Goal: Use online tool/utility: Utilize a website feature to perform a specific function

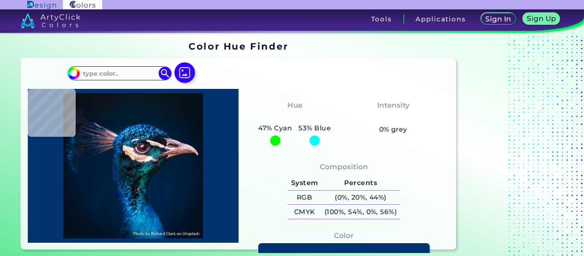
type input "#000000"
type input "#05121b"
type input "#05121B"
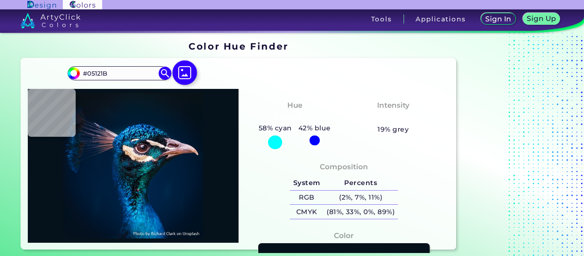
type input "#091217"
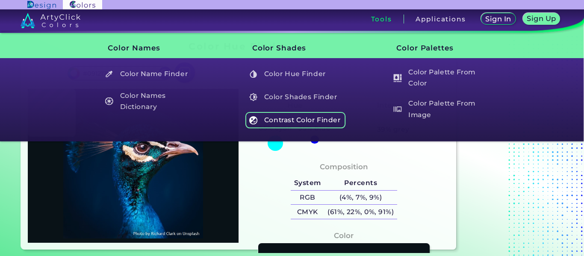
click at [328, 125] on h5 "Contrast Color Finder" at bounding box center [295, 120] width 100 height 16
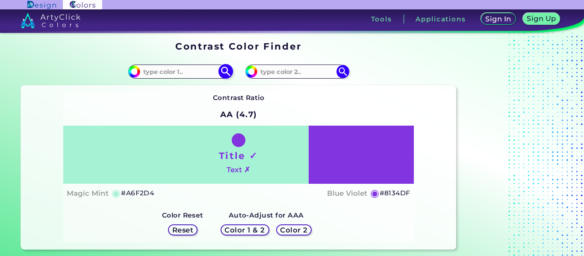
click at [136, 70] on input "#a6f2d4" at bounding box center [133, 70] width 11 height 11
type input "#f2d2a6"
type input "#F2D2A6"
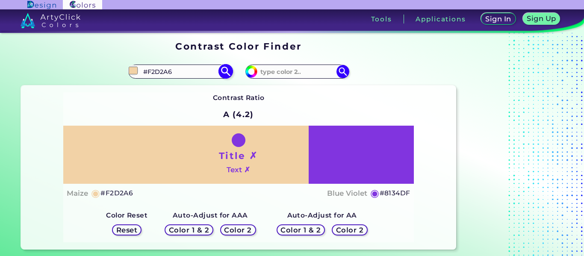
type input "#774909"
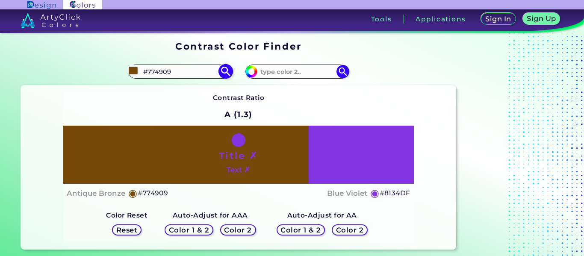
type input "#6a4006"
type input "#6A4006"
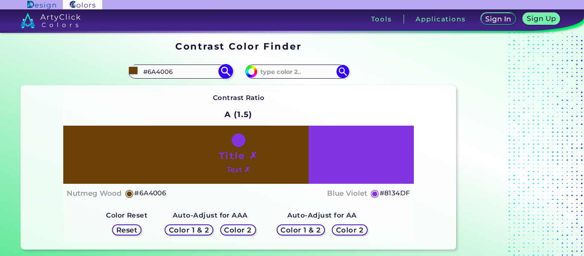
type input "#653d06"
type input "#653D06"
type input "#684618"
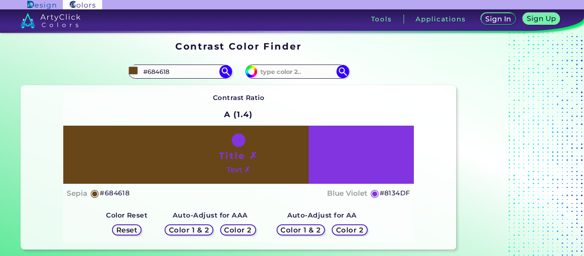
click at [332, 120] on div "Contrast Ratio A (1.4) Title ✗ Text ✗ Sepia ◉ #684618 Blue Violet" at bounding box center [238, 167] width 350 height 150
type input "#684618"
click at [252, 70] on input "#8134df" at bounding box center [250, 70] width 11 height 11
type input "#dfd134"
type input "#DFD134"
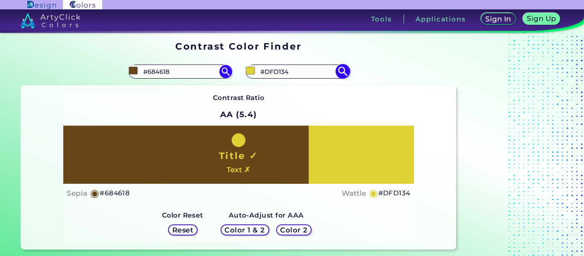
type input "#dfa134"
type input "#DFA134"
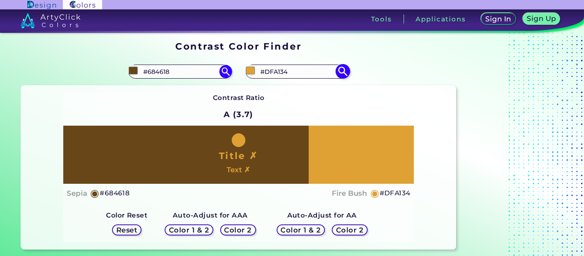
type input "#dfda34"
type input "#DFDA34"
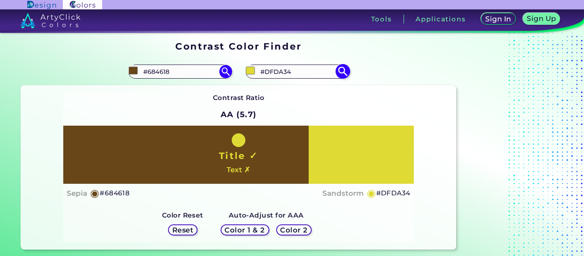
type input "#dfc834"
type input "#DFC834"
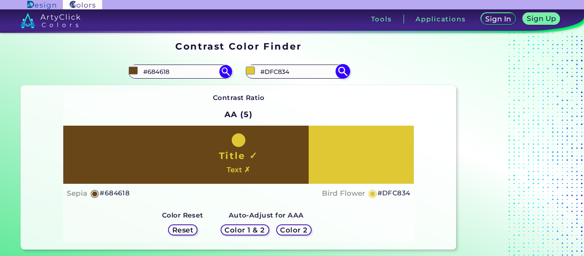
type input "#ebe3b2"
type input "#EBE3B2"
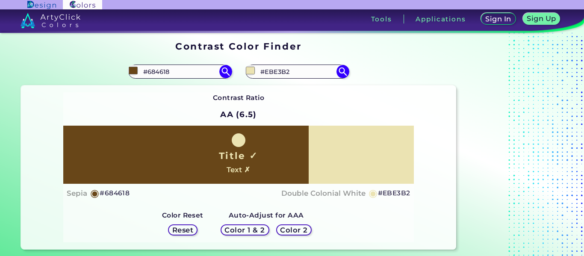
click at [385, 99] on div "Contrast Ratio AA (6.5) Title ✓ Text ✗ Sepia ◉ #684618 ◉ #EBE3B2" at bounding box center [238, 167] width 350 height 150
click at [252, 68] on input "#ebe3b2" at bounding box center [250, 70] width 11 height 11
type input "#f9f5d7"
type input "#F9F5D7"
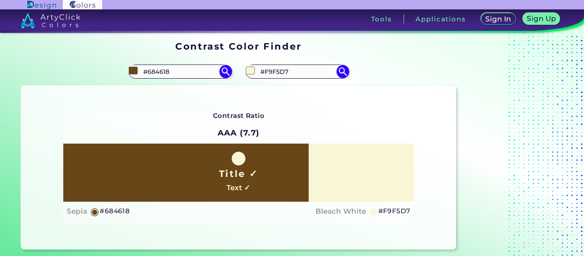
click at [367, 100] on div "Contrast Ratio AAA (7.7) Title ✓ Text ✓ Sepia ◉ #684618 Bleach White ◉ #F9F5D7 …" at bounding box center [238, 167] width 435 height 164
type input "#f9f5d7"
click at [131, 67] on input "#684618" at bounding box center [133, 70] width 11 height 11
type input "#543408"
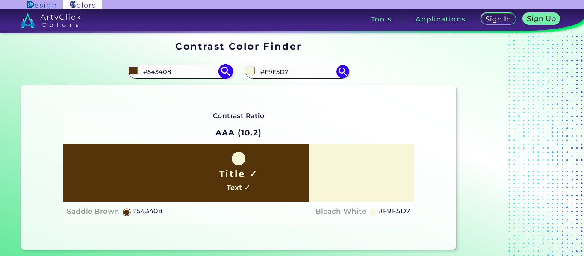
type input "#573505"
click at [339, 120] on div "Contrast Ratio AAA (9.9) Title ✓ Text ✓ Saddle Brown ◉ #573505 ◉" at bounding box center [238, 167] width 350 height 114
click at [132, 70] on input "#573505" at bounding box center [133, 70] width 11 height 11
type input "#175705"
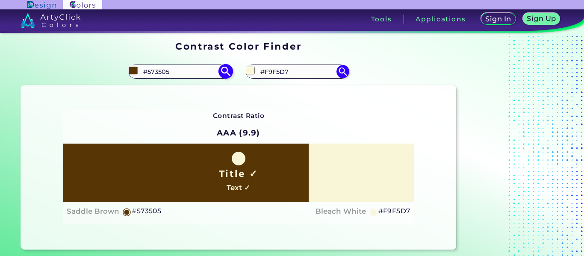
type input "#175705"
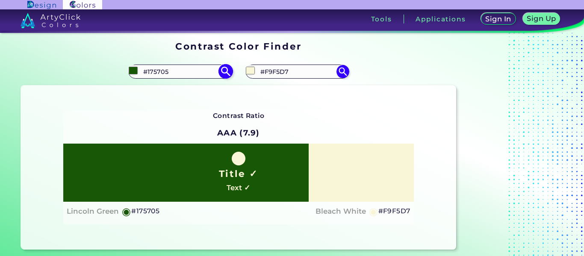
type input "#226010"
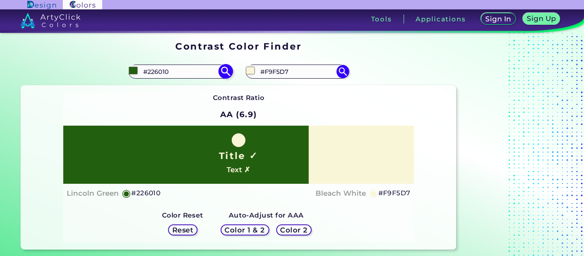
type input "#277312"
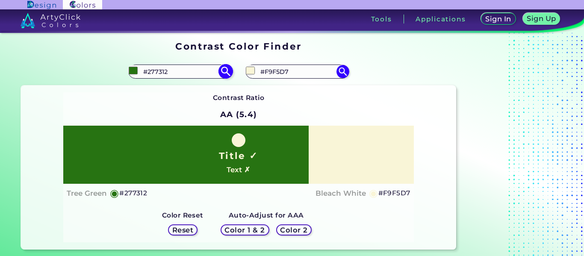
type input "#216f0b"
type input "#216F0B"
type input "#6f670b"
type input "#6F670B"
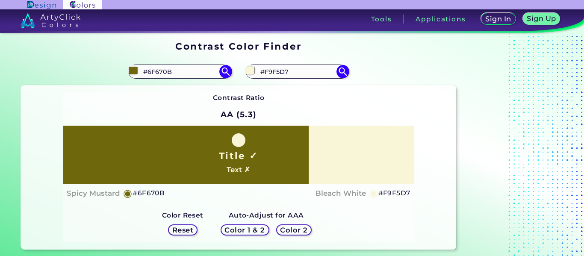
click at [279, 115] on div "Contrast Ratio AA (5.3) Title ✓ Text ✗ Spicy Mustard ◉ #6F670B ◉" at bounding box center [238, 167] width 350 height 150
type input "#6f670b"
click at [248, 69] on input "#f9f5d7" at bounding box center [250, 70] width 11 height 11
type input "#dbd185"
type input "#DBD185"
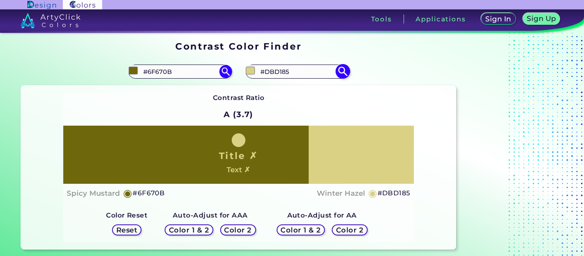
type input "#dbc485"
type input "#DBC485"
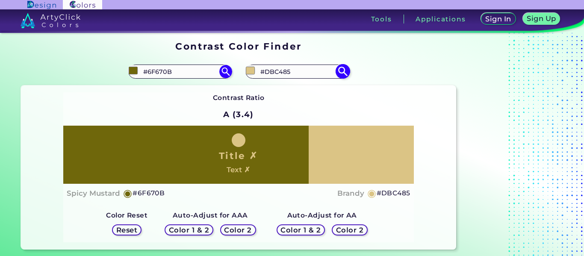
type input "#e2cf9d"
type input "#E2CF9D"
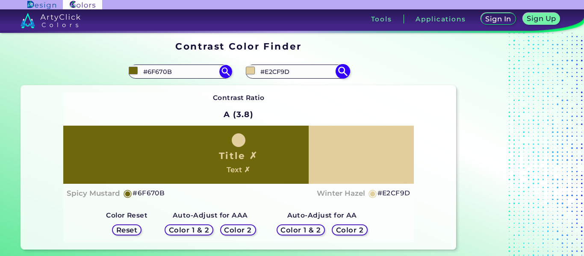
type input "#d7c184"
type input "#D7C184"
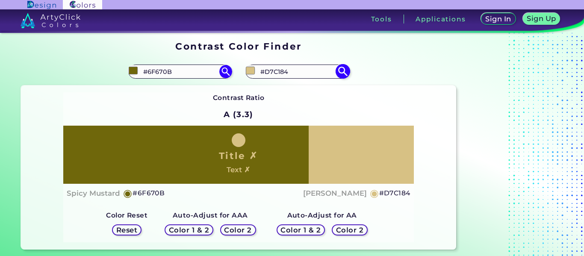
type input "#e6d094"
type input "#E6D094"
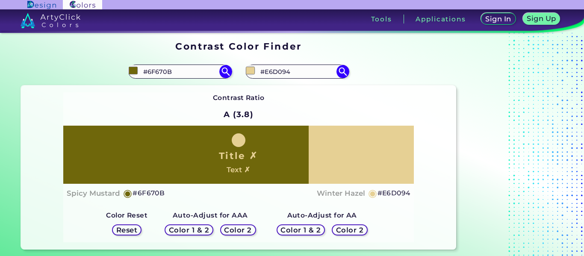
click at [350, 88] on div "Contrast Ratio A (3.8) Title ✗ Text ✗ Spicy Mustard ◉ #6F670B [PERSON_NAME] ◉ #…" at bounding box center [238, 167] width 435 height 164
type input "#e6d094"
click at [138, 70] on input "#6f670b" at bounding box center [133, 70] width 11 height 11
type input "#6f500b"
type input "#6F500B"
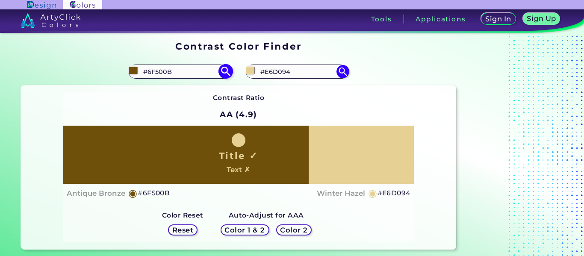
type input "#704d00"
type input "#704D00"
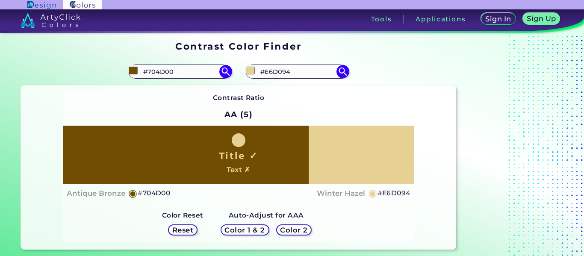
click at [267, 111] on div "Contrast Ratio AA (5) Title ✓ Text ✗ Antique Bronze ◉ #704D00 ◉" at bounding box center [238, 167] width 350 height 150
type input "#704d00"
click at [135, 72] on input "#704d00" at bounding box center [133, 70] width 11 height 11
click at [249, 73] on input "#e6d094" at bounding box center [250, 70] width 11 height 11
type input "#f5e6bd"
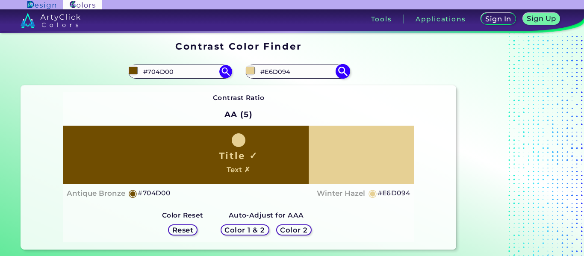
type input "#F5E6BD"
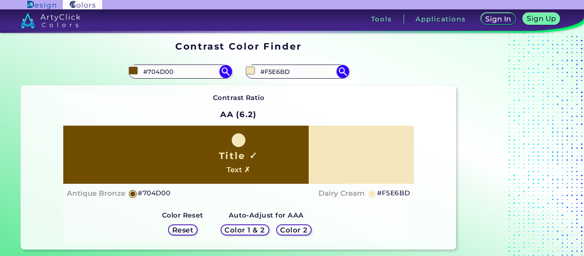
click at [193, 107] on div "Contrast Ratio AA (6.2) Title ✓ Text ✗ Antique Bronze ◉ #704D00 ◉" at bounding box center [238, 167] width 350 height 150
click at [250, 66] on input "#f5e6bd" at bounding box center [250, 70] width 11 height 11
type input "#fff5db"
type input "#FFF5DB"
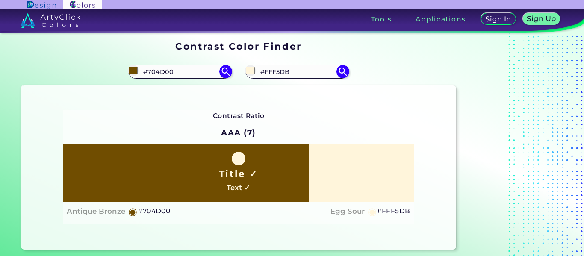
click at [217, 90] on div "Contrast Ratio AAA (7) Title ✓ Text ✓ Antique Bronze ◉ #704D00 Egg Sour ◉ #FFF5…" at bounding box center [238, 167] width 435 height 164
type input "#fff5db"
click at [131, 71] on input "#704d00" at bounding box center [133, 70] width 11 height 11
type input "#437000"
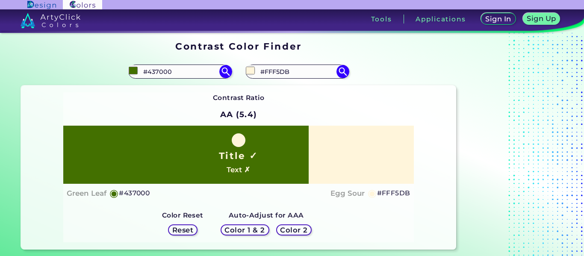
type input "#527000"
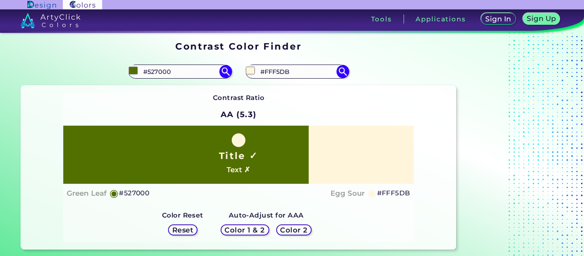
type input "#697000"
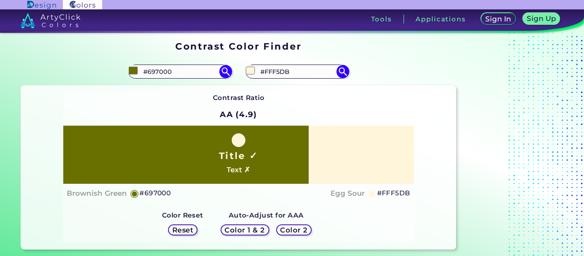
type input "#706700"
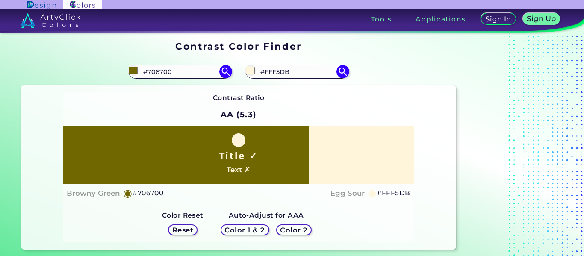
click at [282, 109] on div "Contrast Ratio AA (5.3) Title ✓ Text ✗ Browny Green ◉ #706700 ◉" at bounding box center [238, 167] width 350 height 150
click at [132, 70] on input "#706700" at bounding box center [133, 70] width 11 height 11
type input "#705e00"
type input "#705E00"
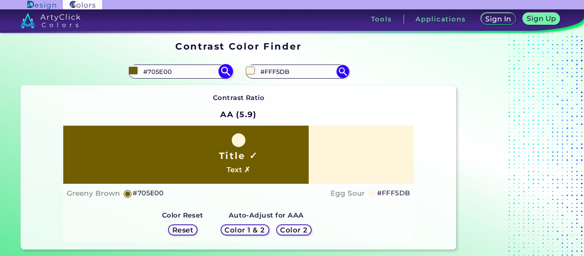
type input "#705200"
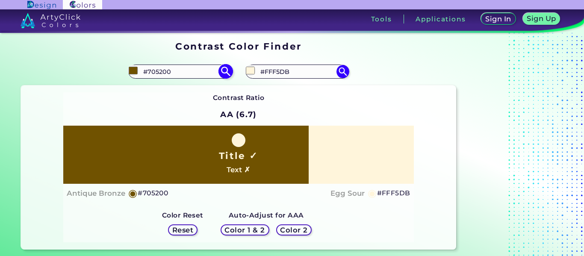
type input "#f4e1ae"
type input "#F4E1AE"
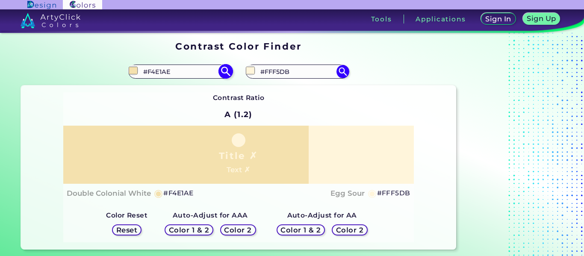
click at [128, 71] on input "#f4e1ae" at bounding box center [133, 70] width 11 height 11
type input "#ffefc2"
type input "#FFEFC2"
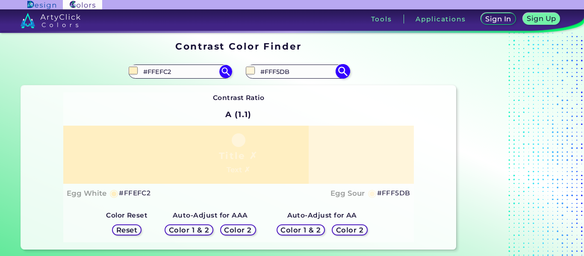
click at [253, 73] on input "#fff5db" at bounding box center [250, 70] width 11 height 11
type input "#ffefc2"
type input "#ffeedb"
type input "#FFEEDB"
type input "#693b07"
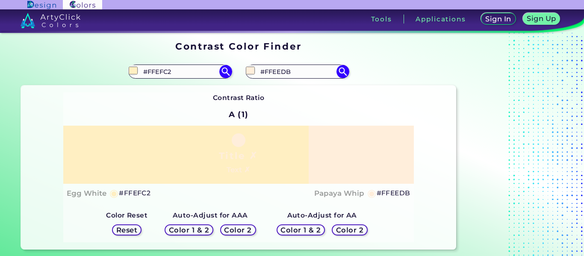
type input "#693B07"
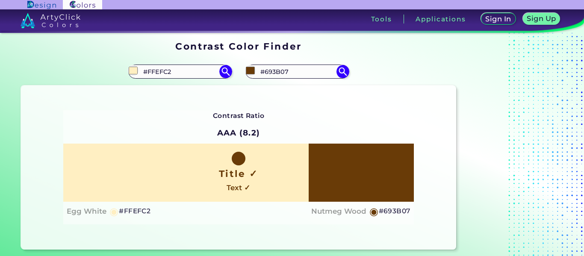
click at [364, 113] on div "Contrast Ratio AAA (8.2) Title ✓ Text ✓ Egg White ◉ #FFEFC2 ◉" at bounding box center [238, 167] width 350 height 114
click at [249, 70] on input "#693b07" at bounding box center [250, 70] width 11 height 11
type input "#5a3a16"
type input "#5A3A16"
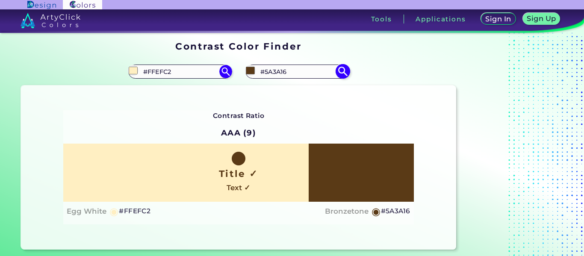
type input "#4d3214"
type input "#4D3214"
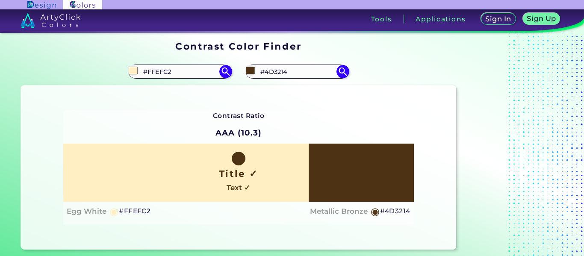
click at [388, 119] on div "Contrast Ratio AAA (10.3) Title ✓ Text ✓ Egg White ◉ #FFEFC2 ◉" at bounding box center [238, 167] width 350 height 114
type input "#4d3214"
